Goal: Information Seeking & Learning: Check status

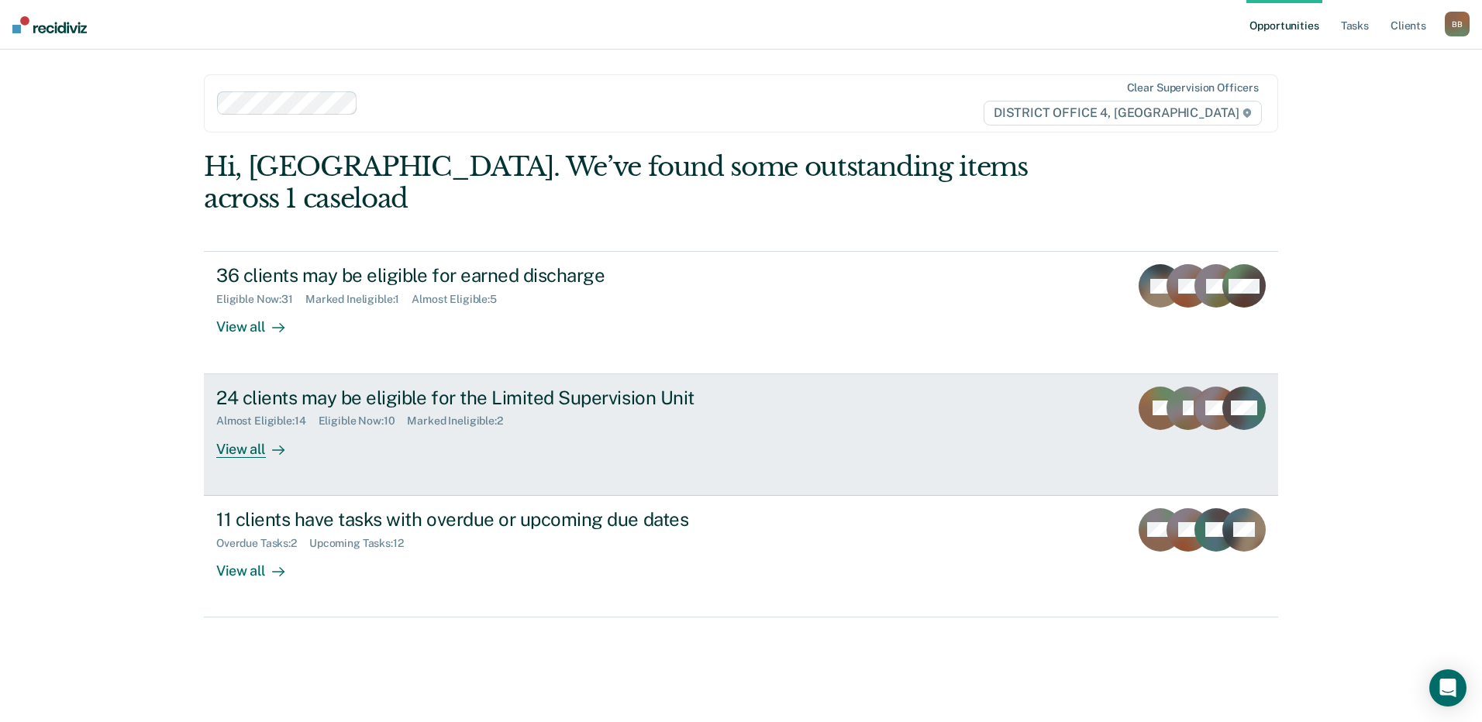
click at [553, 408] on div "Almost Eligible : 14 Eligible Now : 10 Marked Ineligible : 2" at bounding box center [488, 417] width 544 height 19
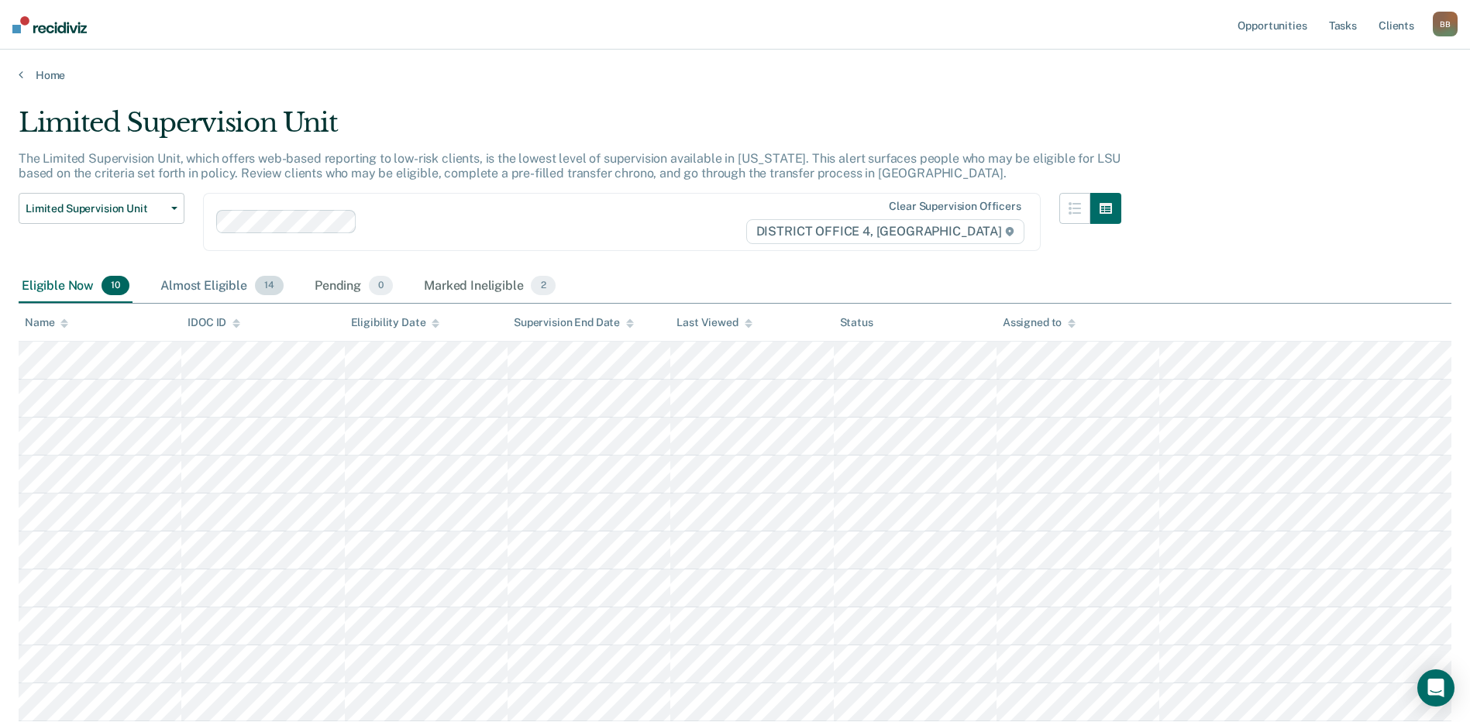
click at [198, 291] on div "Almost Eligible 14" at bounding box center [221, 287] width 129 height 34
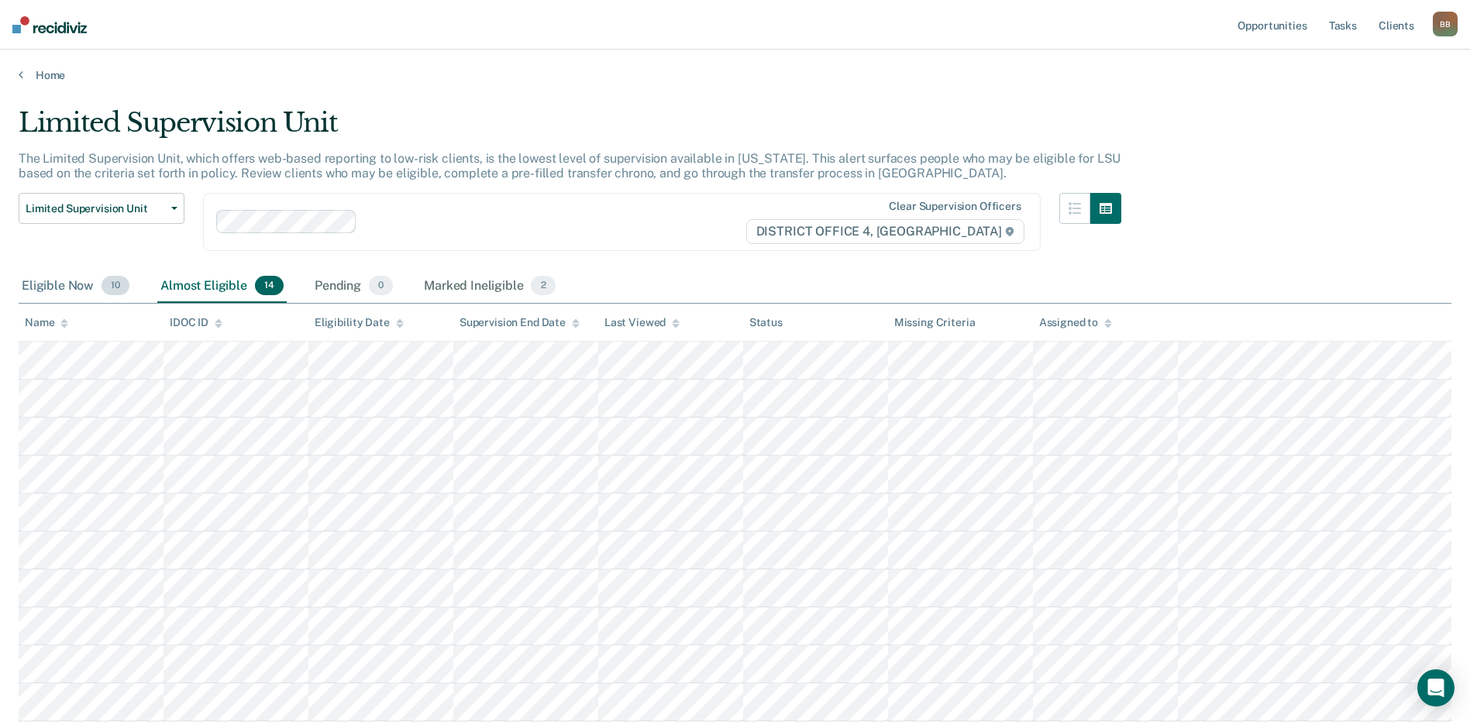
click at [54, 294] on div "Eligible Now 10" at bounding box center [76, 287] width 114 height 34
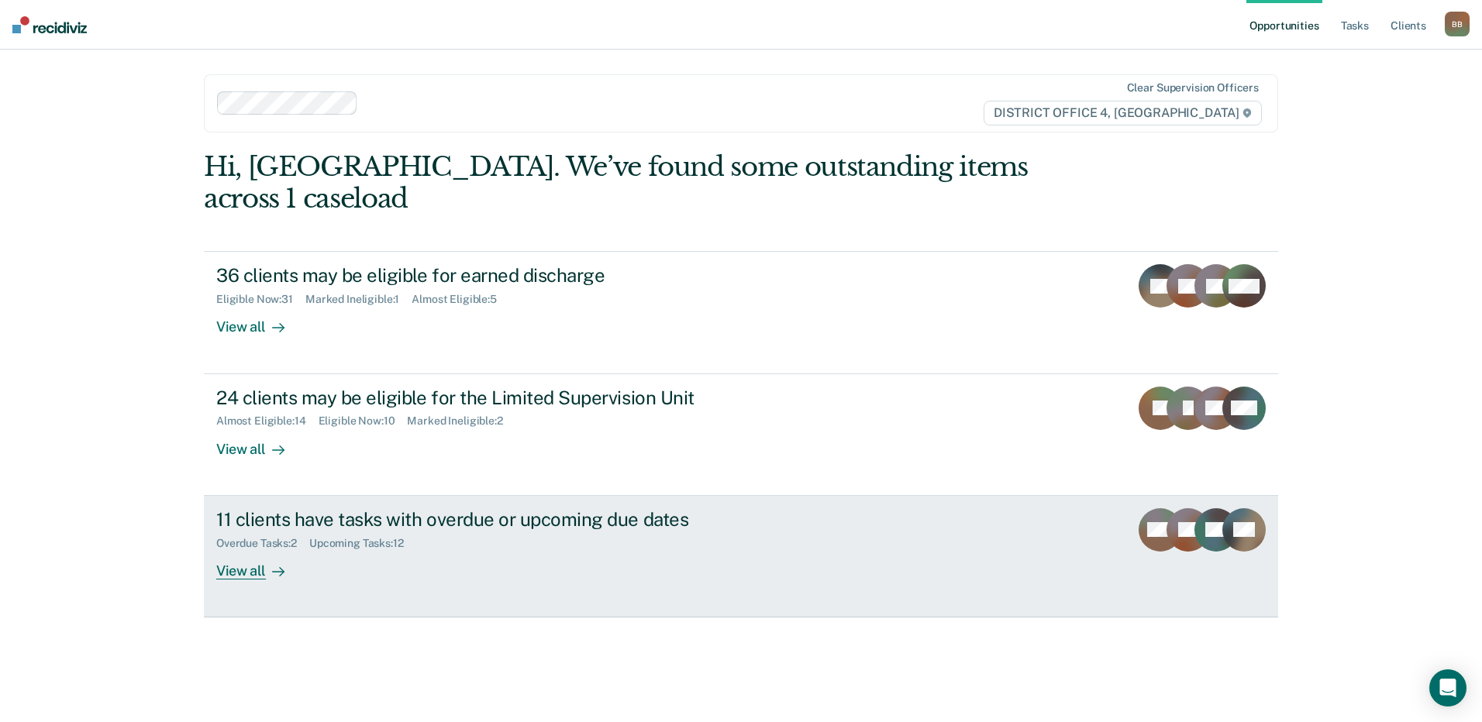
click at [440, 531] on div "Overdue Tasks : 2 Upcoming Tasks : 12" at bounding box center [488, 540] width 544 height 19
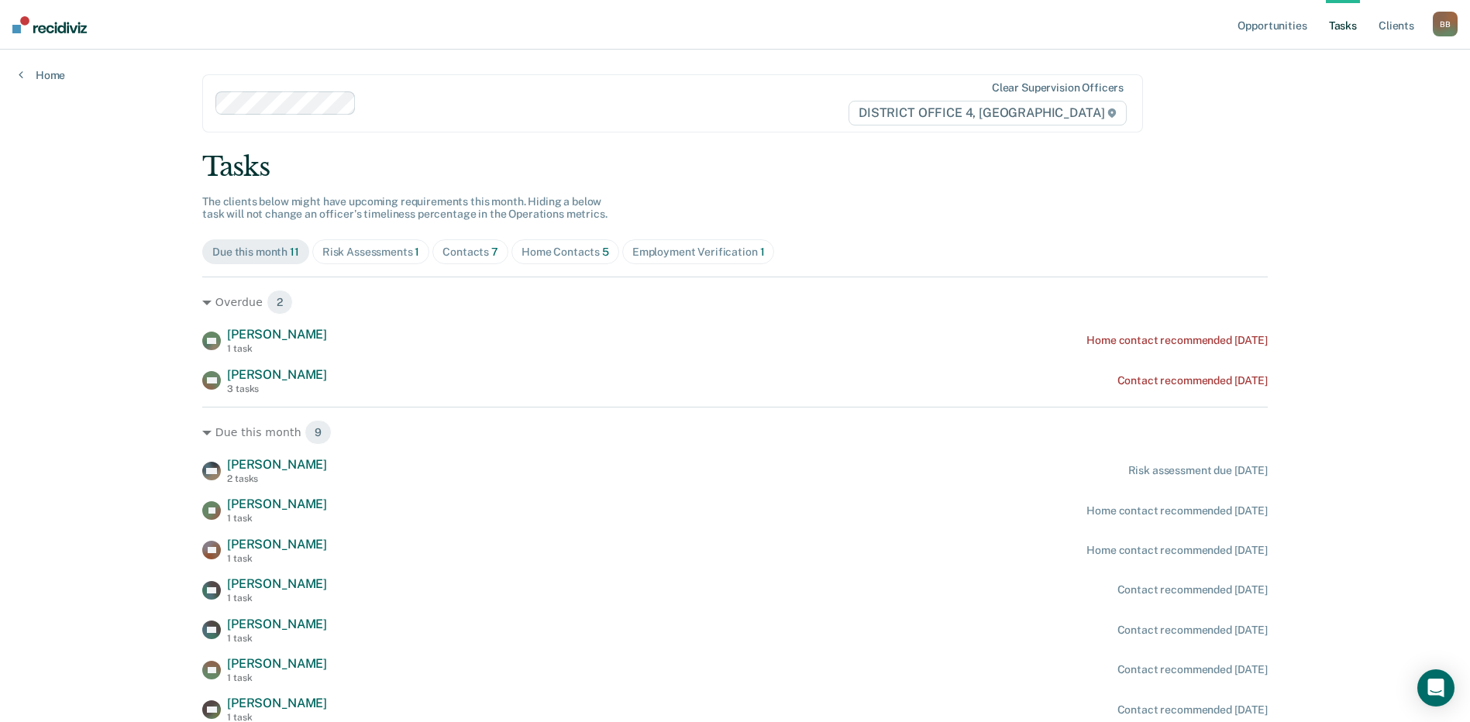
click at [462, 253] on div "Contacts 7" at bounding box center [470, 252] width 56 height 13
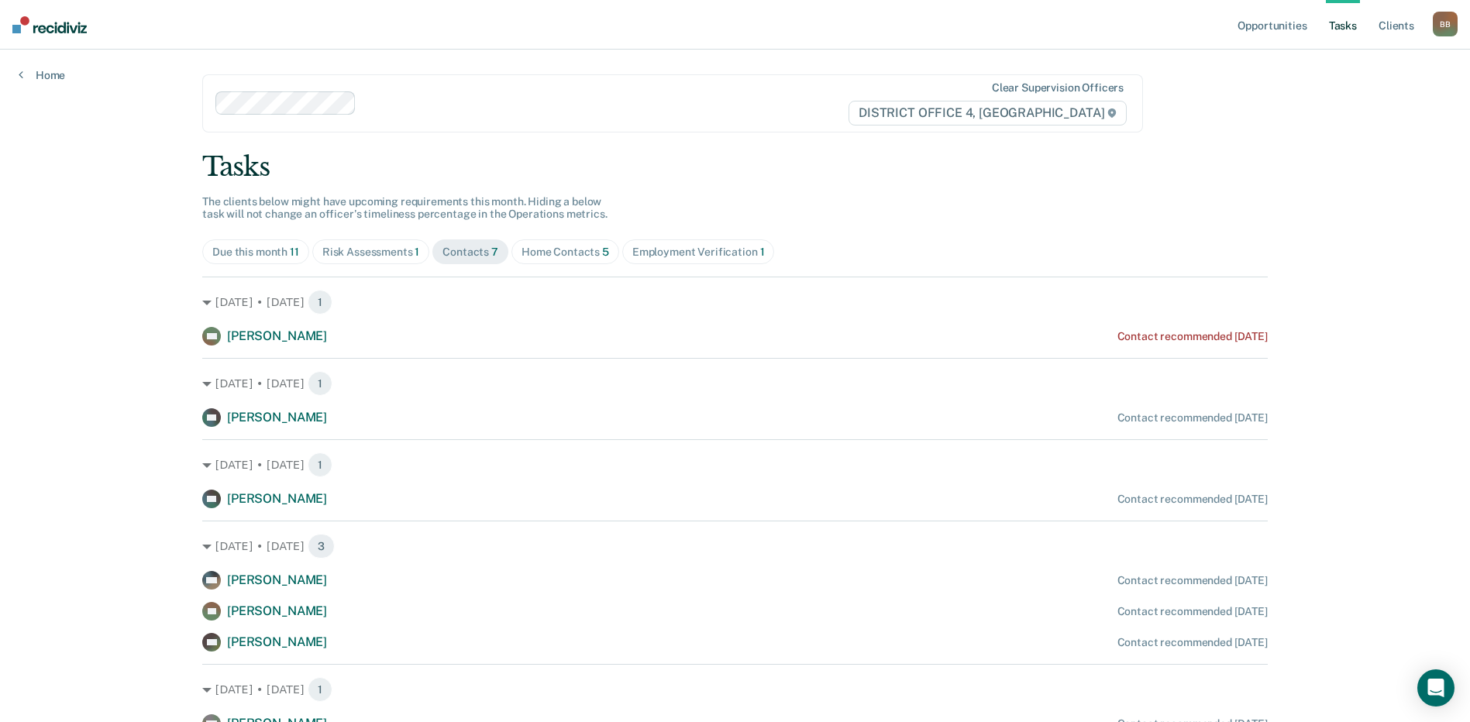
click at [253, 249] on div "Due this month 11" at bounding box center [255, 252] width 87 height 13
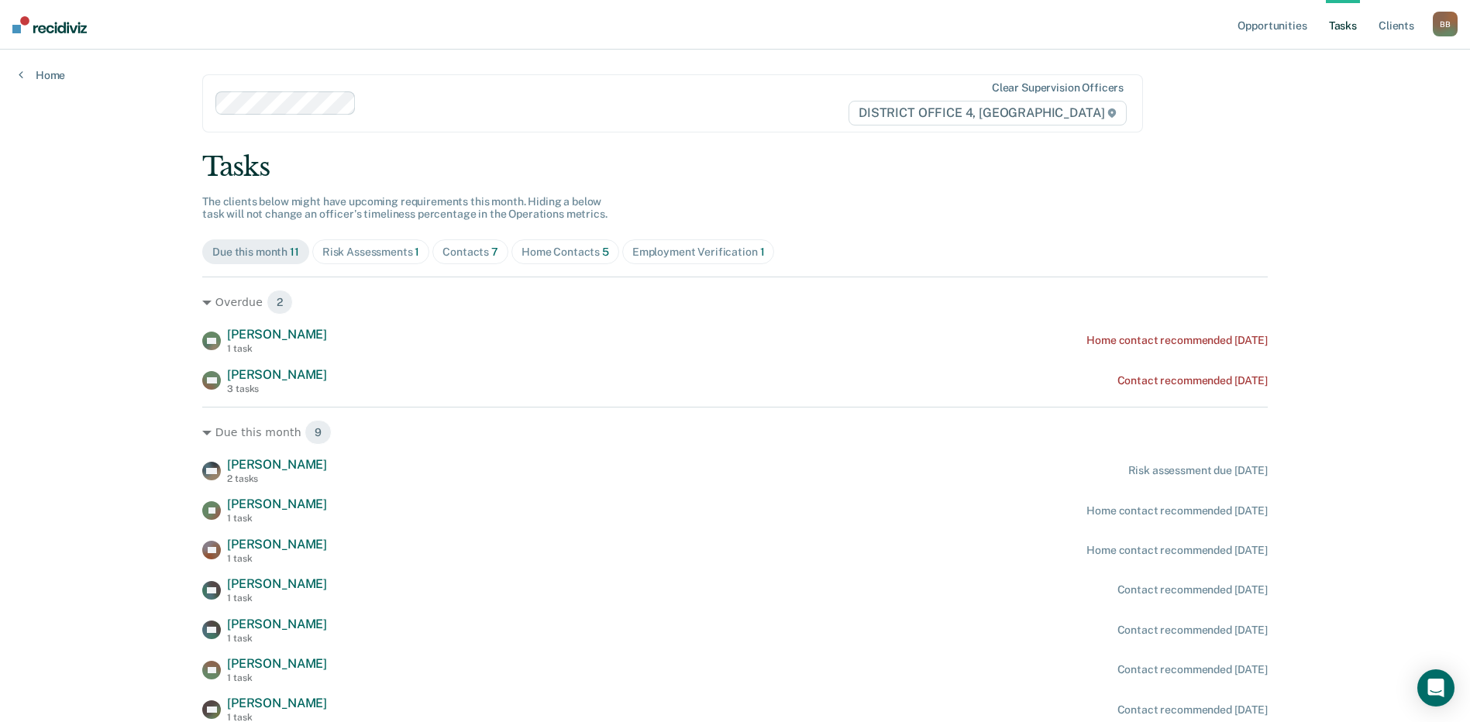
click at [673, 257] on div "Employment Verification 1" at bounding box center [698, 252] width 132 height 13
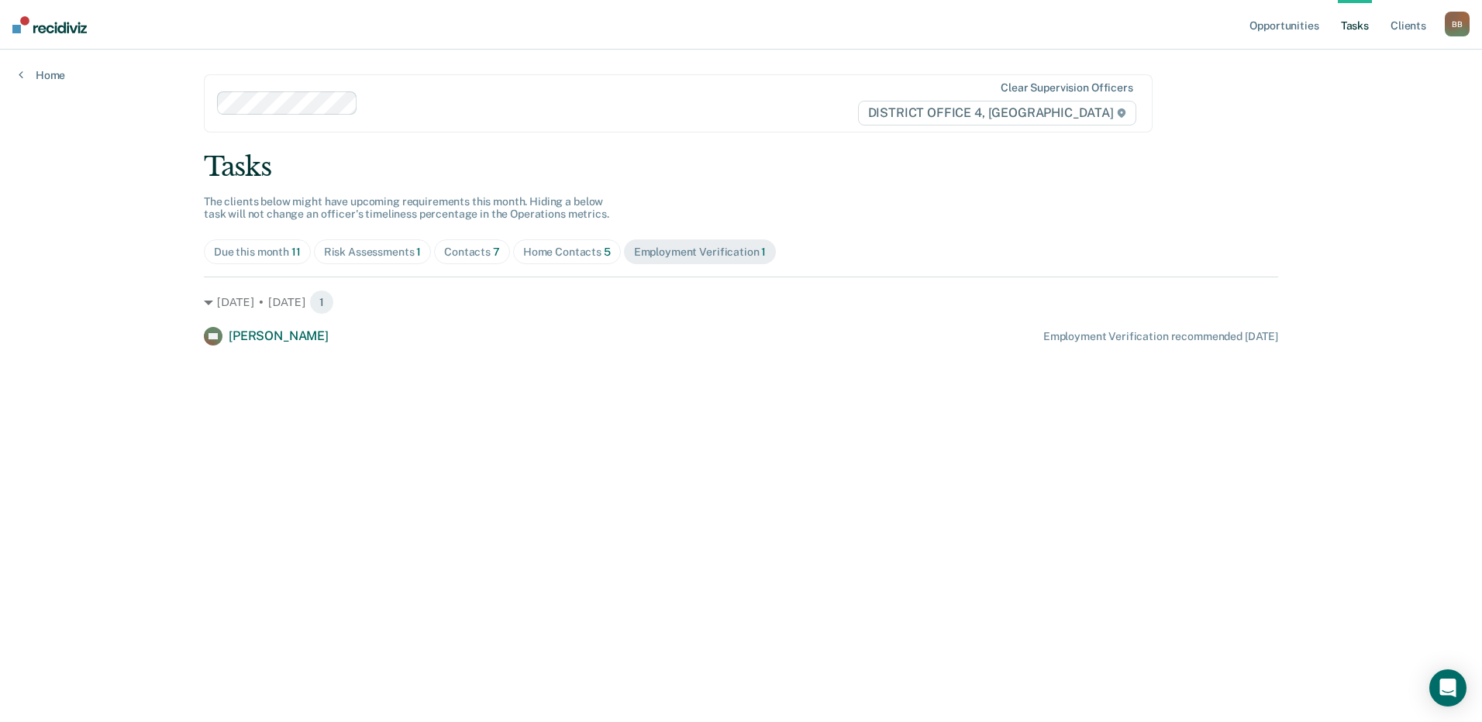
click at [260, 251] on div "Due this month 11" at bounding box center [257, 252] width 87 height 13
